Goal: Check status: Check status

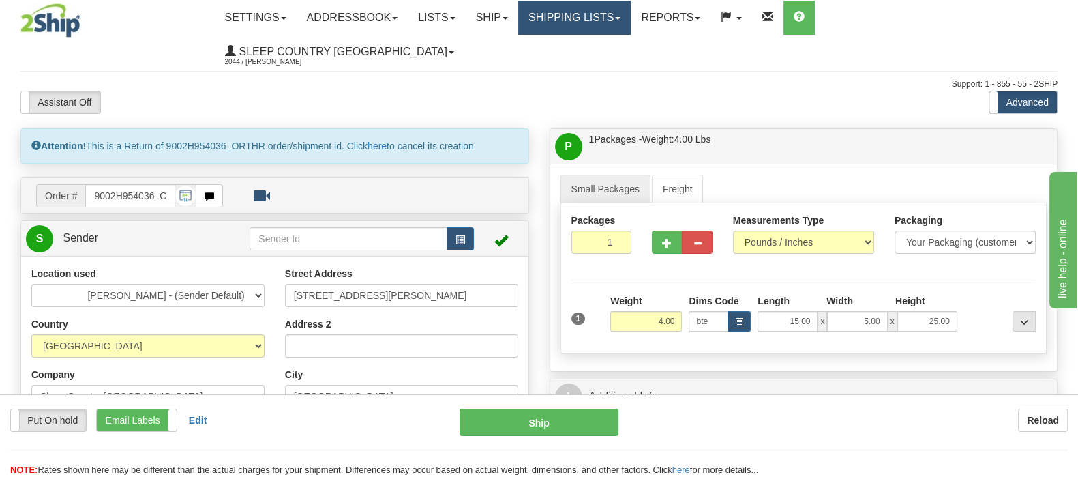
click at [630, 12] on link "Shipping lists" at bounding box center [574, 18] width 113 height 34
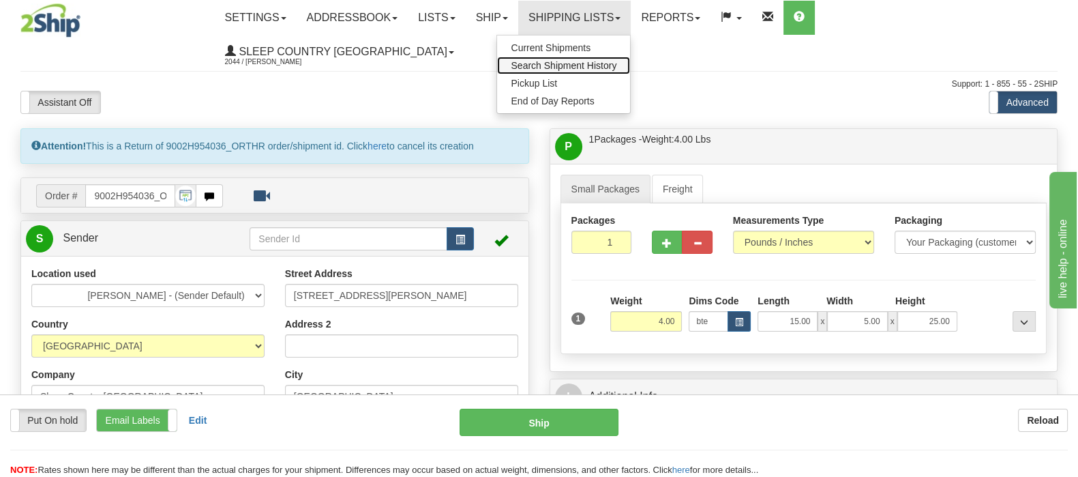
click at [616, 62] on span "Search Shipment History" at bounding box center [564, 65] width 106 height 11
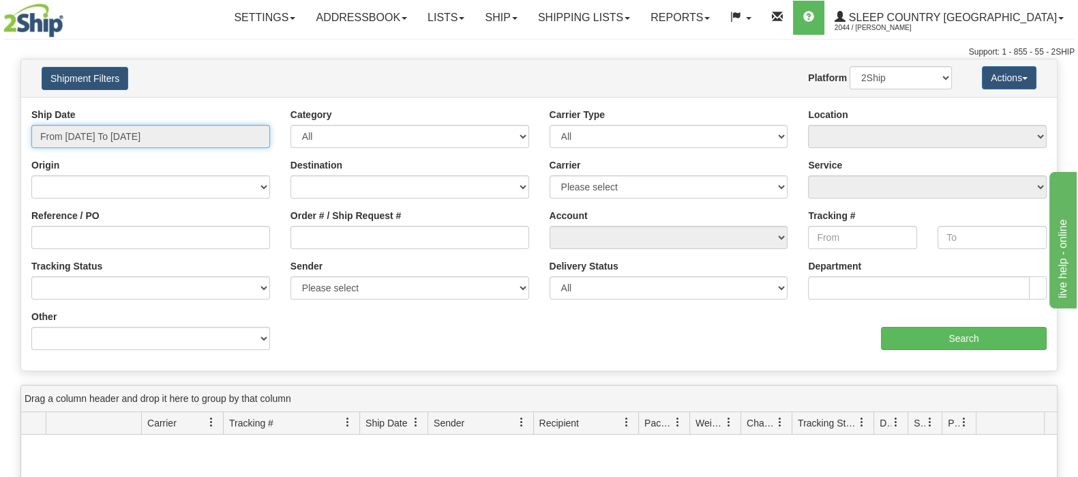
click at [136, 125] on input "From 08/28/2025 To 08/29/2025" at bounding box center [150, 136] width 239 height 23
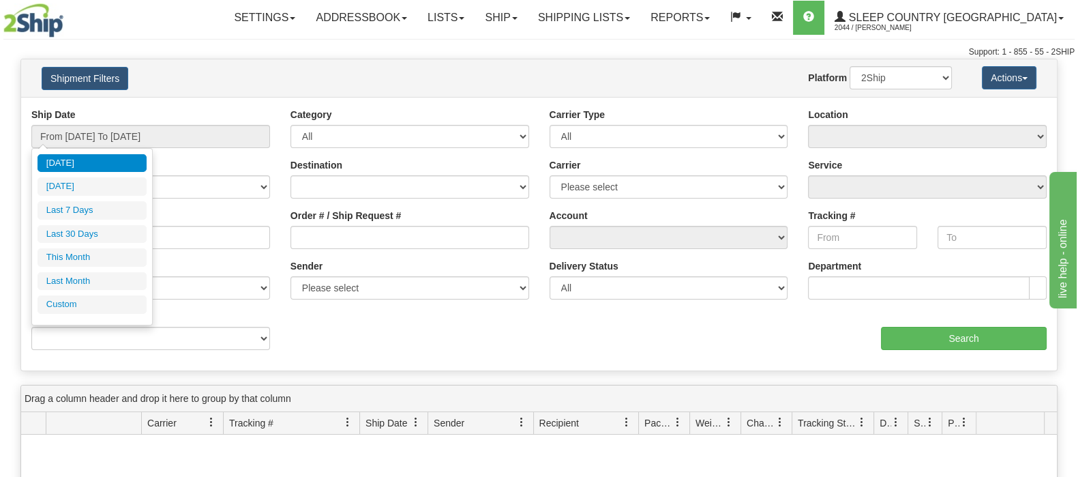
drag, startPoint x: 116, startPoint y: 236, endPoint x: 7, endPoint y: 223, distance: 109.9
click at [114, 236] on li "Last 30 Days" at bounding box center [92, 234] width 109 height 18
type input "From 07/31/2025 To 08/29/2025"
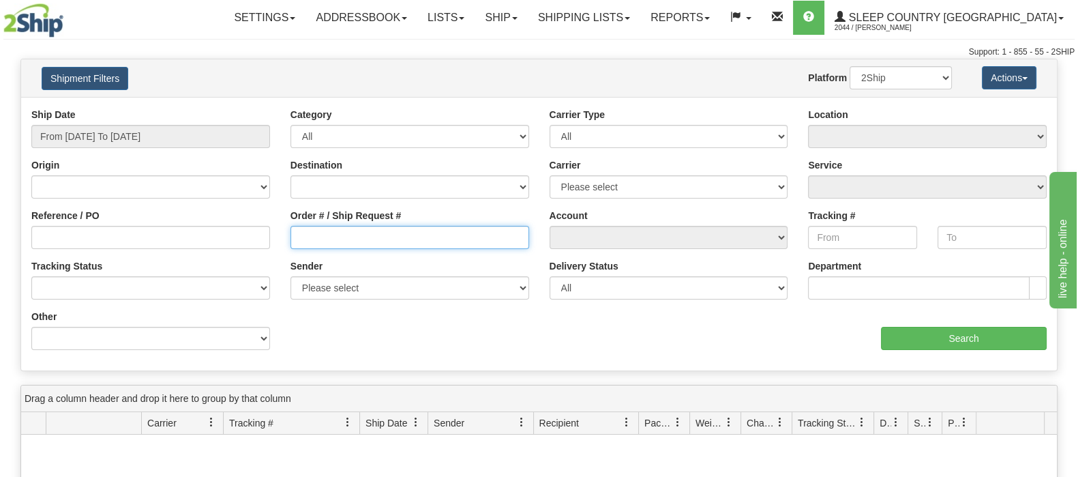
click at [426, 239] on input "Order # / Ship Request #" at bounding box center [409, 237] width 239 height 23
click at [409, 229] on input "Order # / Ship Request #" at bounding box center [409, 237] width 239 height 23
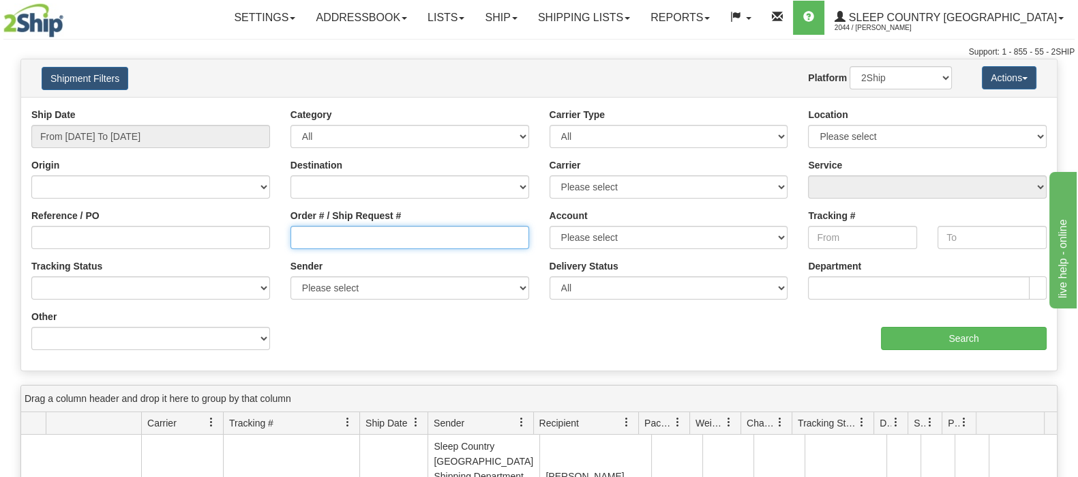
paste input "9000I041539"
type input "9000I041539"
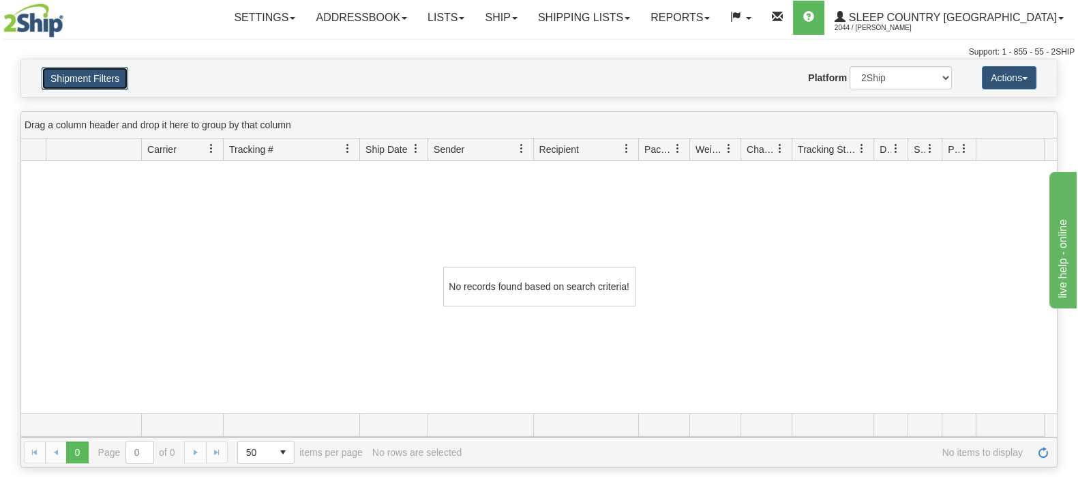
click at [95, 77] on button "Shipment Filters" at bounding box center [85, 78] width 87 height 23
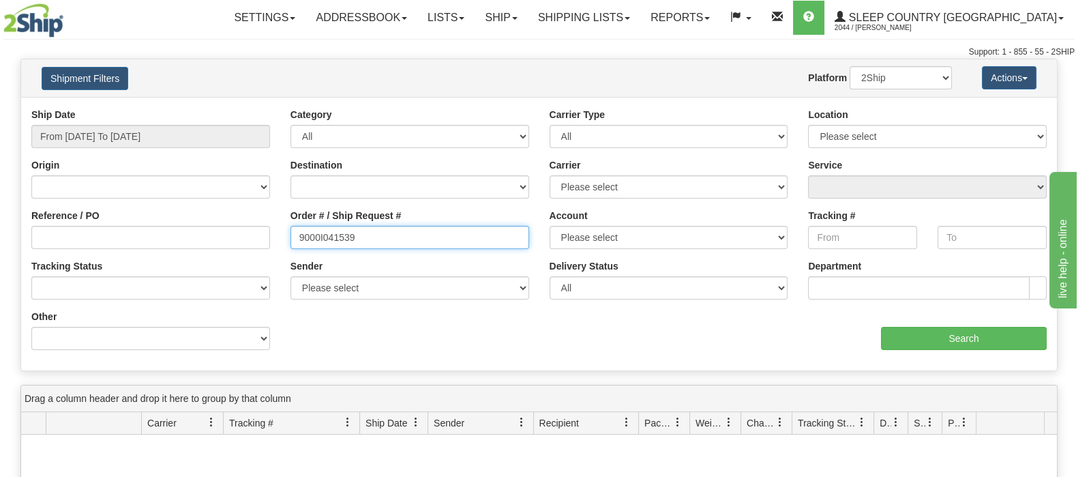
click at [365, 240] on input "9000I041539" at bounding box center [409, 237] width 239 height 23
drag, startPoint x: 299, startPoint y: 235, endPoint x: 340, endPoint y: 240, distance: 42.0
click at [299, 235] on input "9000I041539" at bounding box center [409, 237] width 239 height 23
